Goal: Task Accomplishment & Management: Use online tool/utility

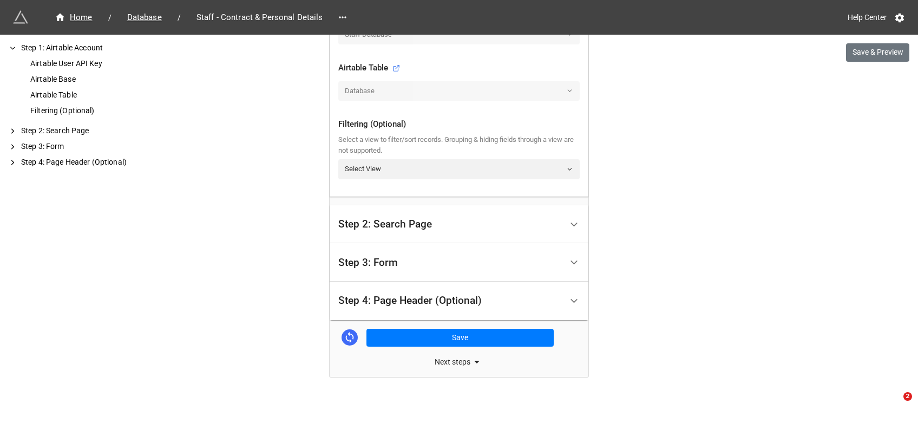
scroll to position [424, 0]
click at [404, 253] on div "Step 3: Form" at bounding box center [450, 261] width 224 height 25
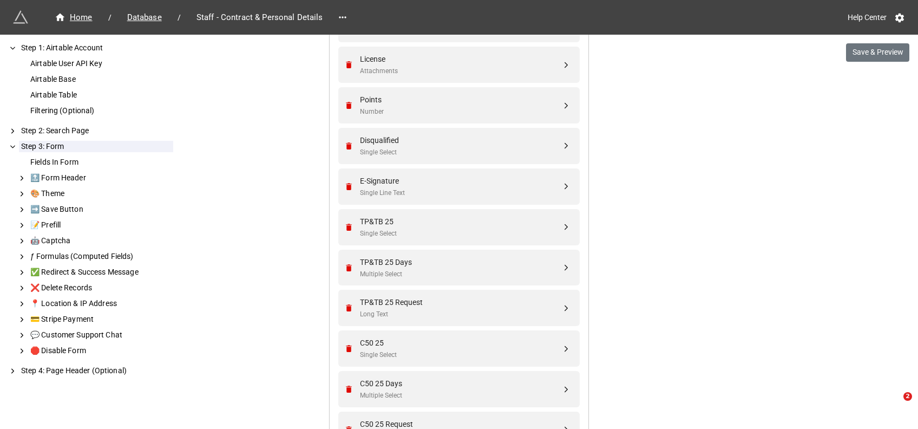
scroll to position [1312, 0]
click at [344, 230] on div at bounding box center [350, 228] width 13 height 9
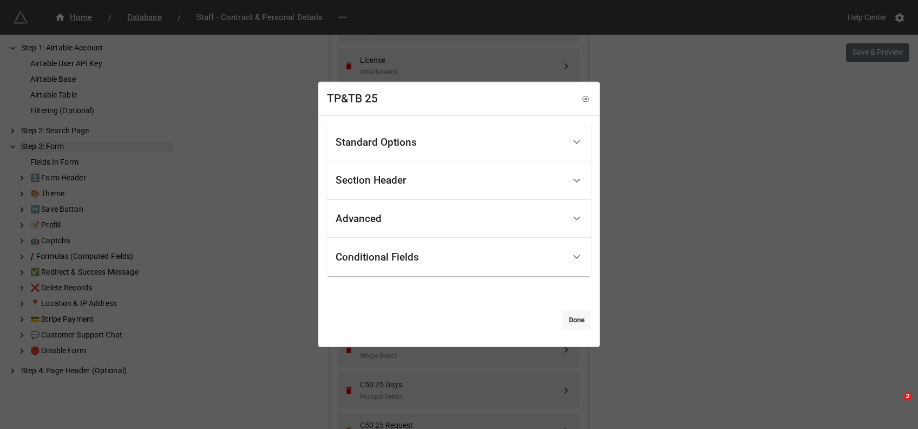
click at [573, 325] on link "Done" at bounding box center [576, 319] width 29 height 19
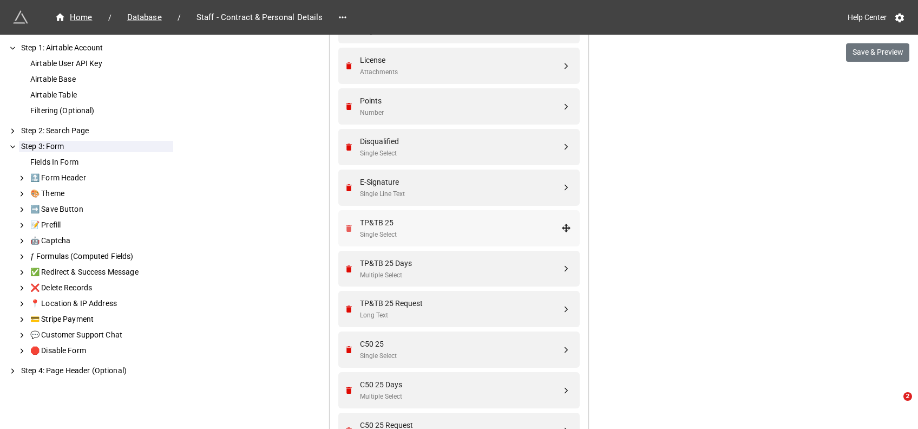
click at [346, 227] on icon "Remove" at bounding box center [349, 228] width 6 height 7
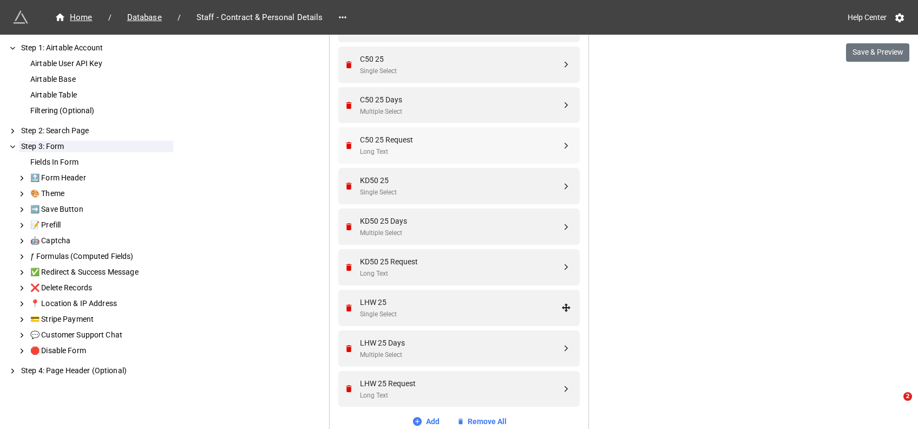
scroll to position [1638, 0]
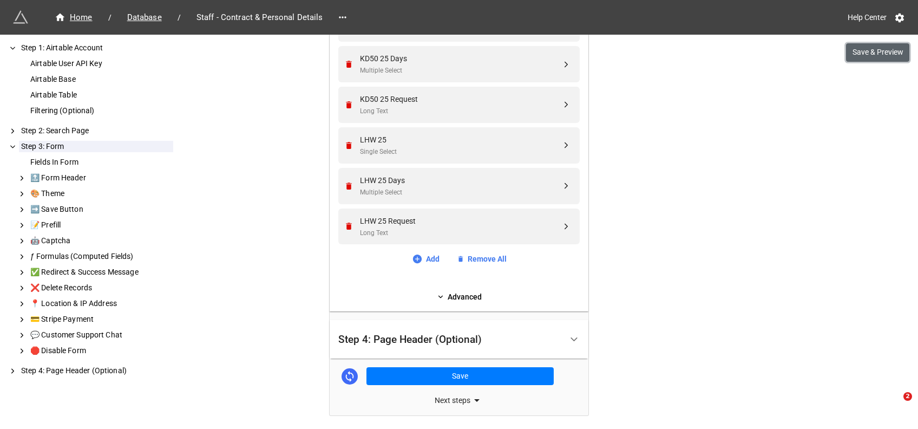
click at [875, 56] on button "Save & Preview" at bounding box center [877, 52] width 63 height 18
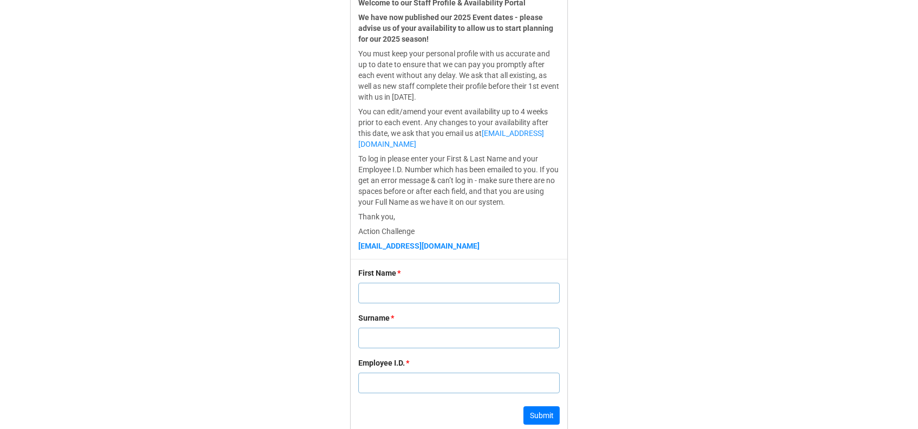
scroll to position [330, 0]
